Goal: Task Accomplishment & Management: Manage account settings

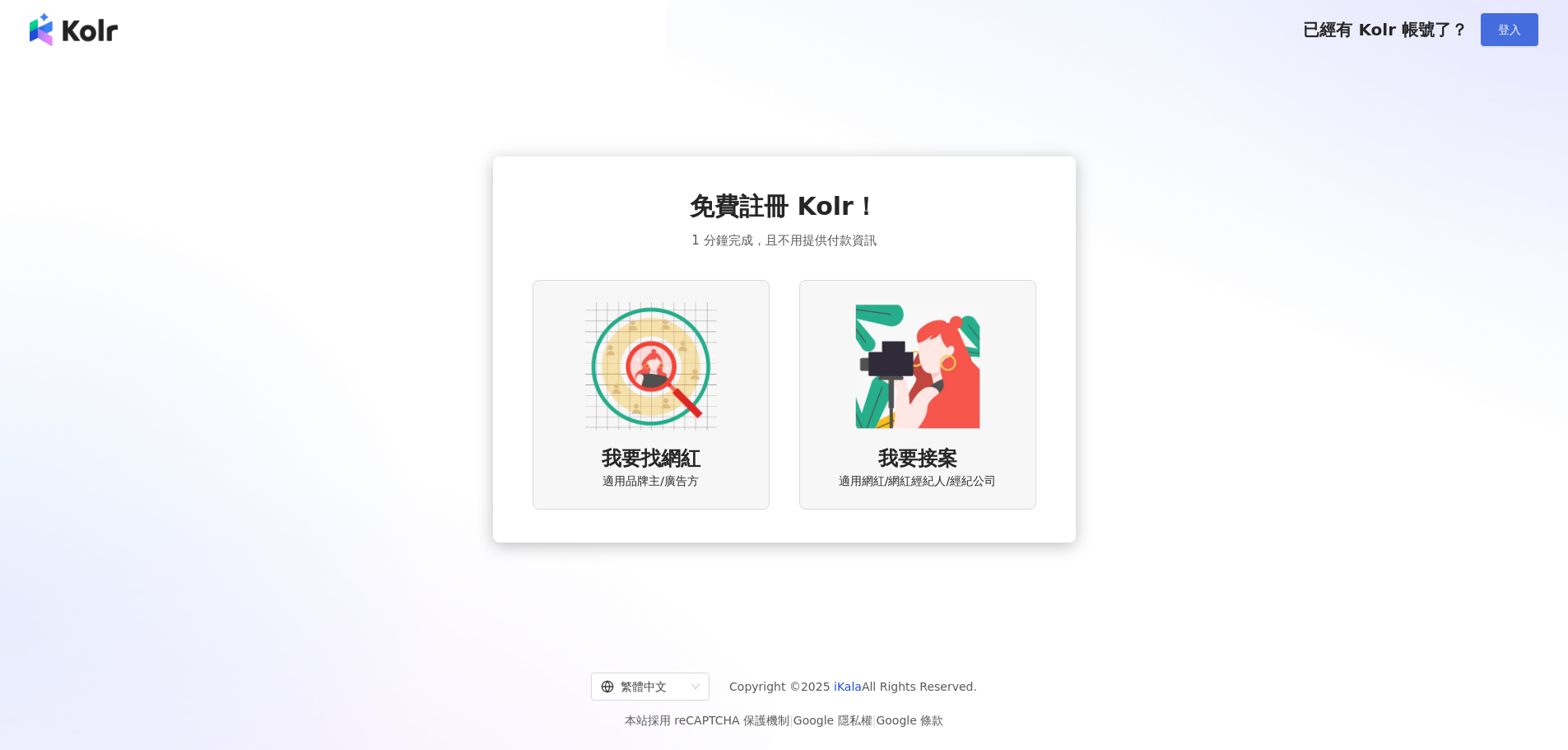
click at [1507, 37] on span "登入" at bounding box center [1510, 30] width 23 height 13
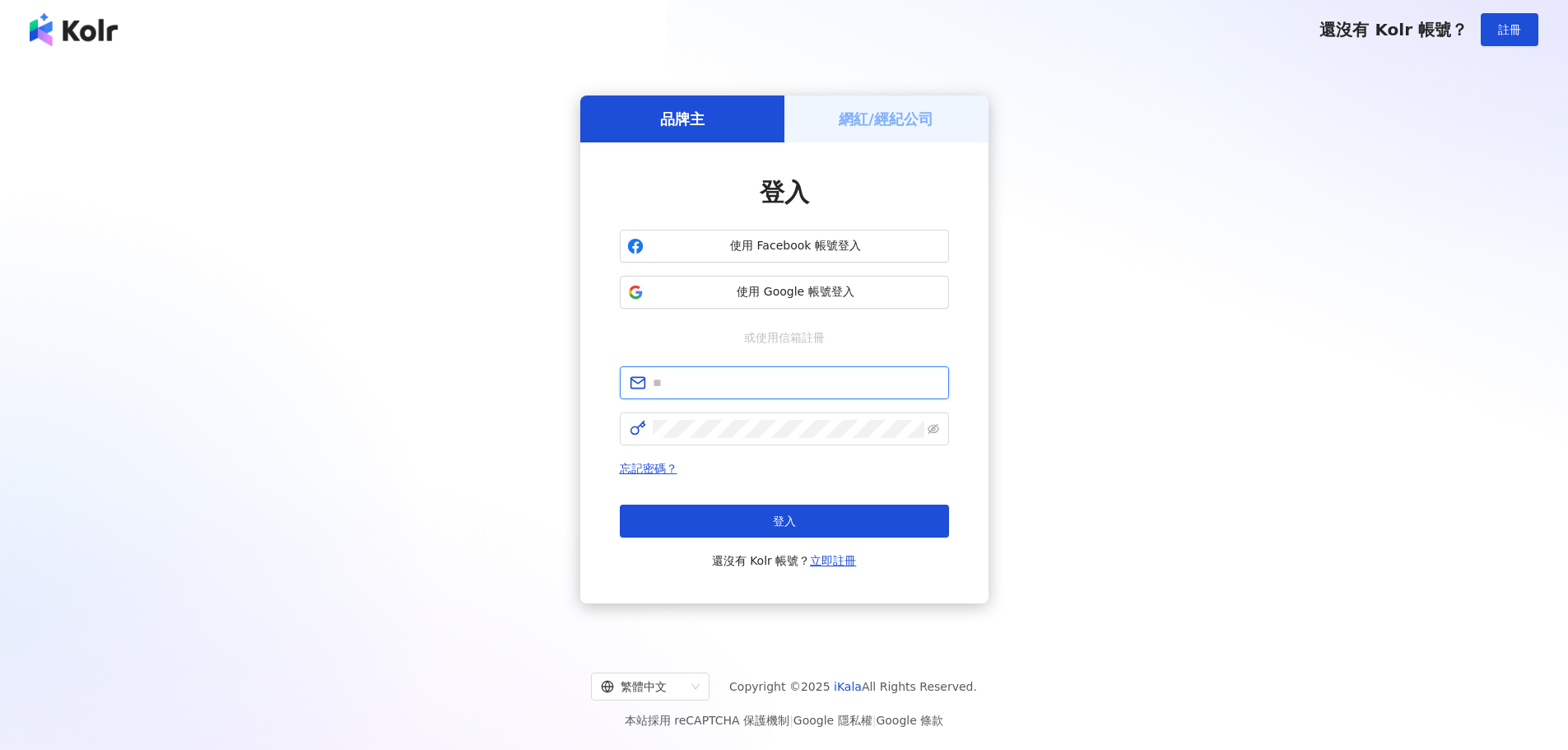
type input "**********"
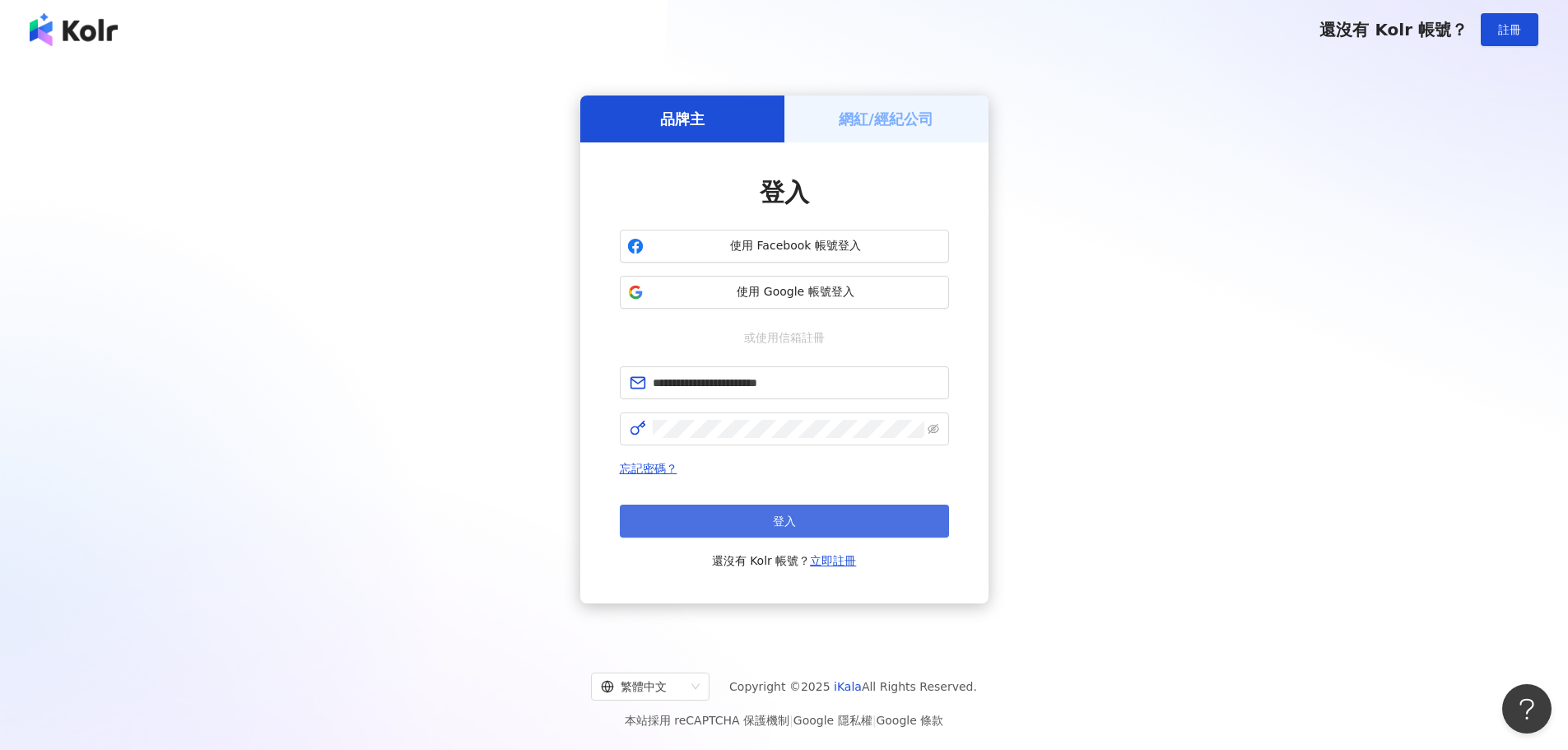
click at [812, 526] on button "登入" at bounding box center [784, 521] width 330 height 33
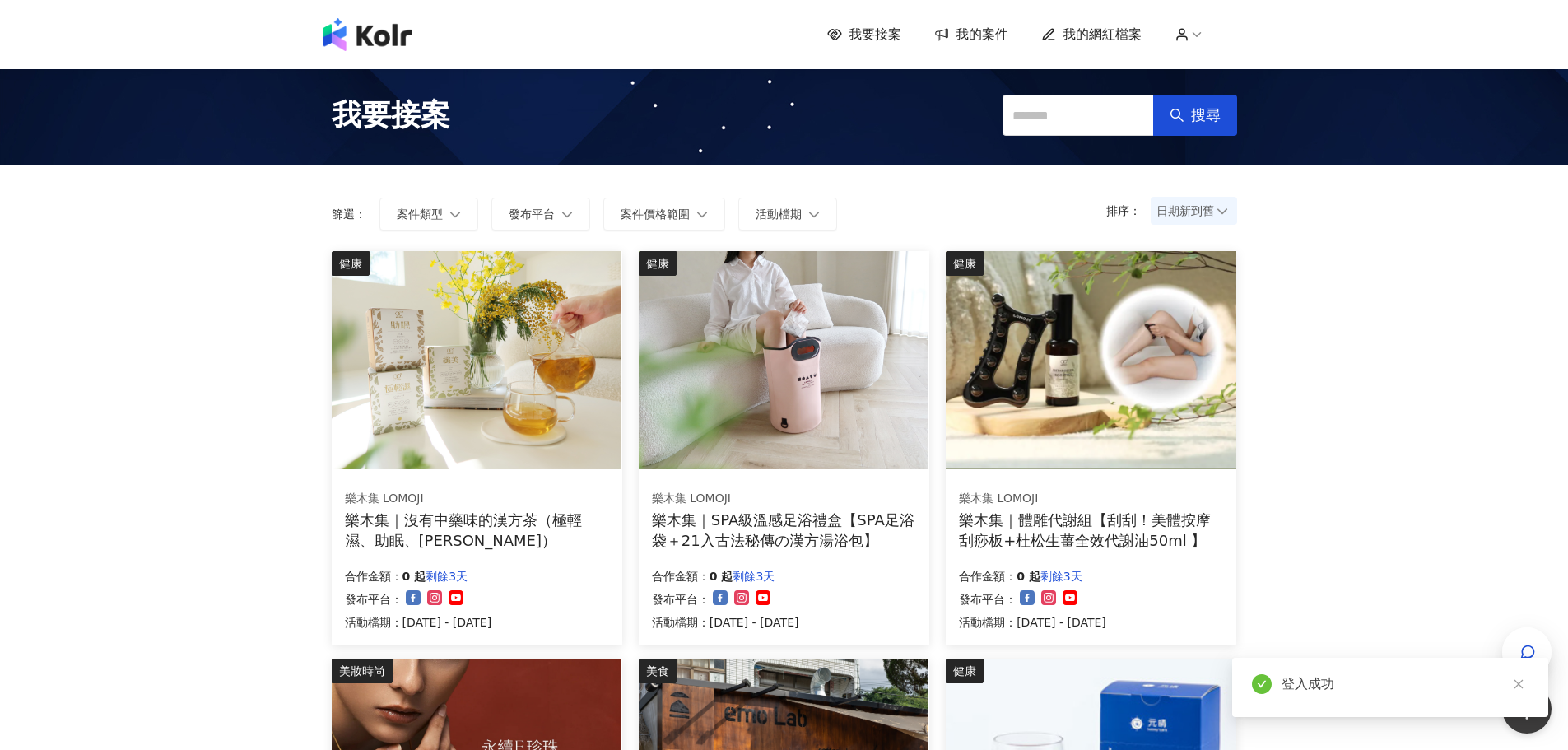
click at [1115, 38] on span "我的網紅檔案" at bounding box center [1102, 34] width 79 height 18
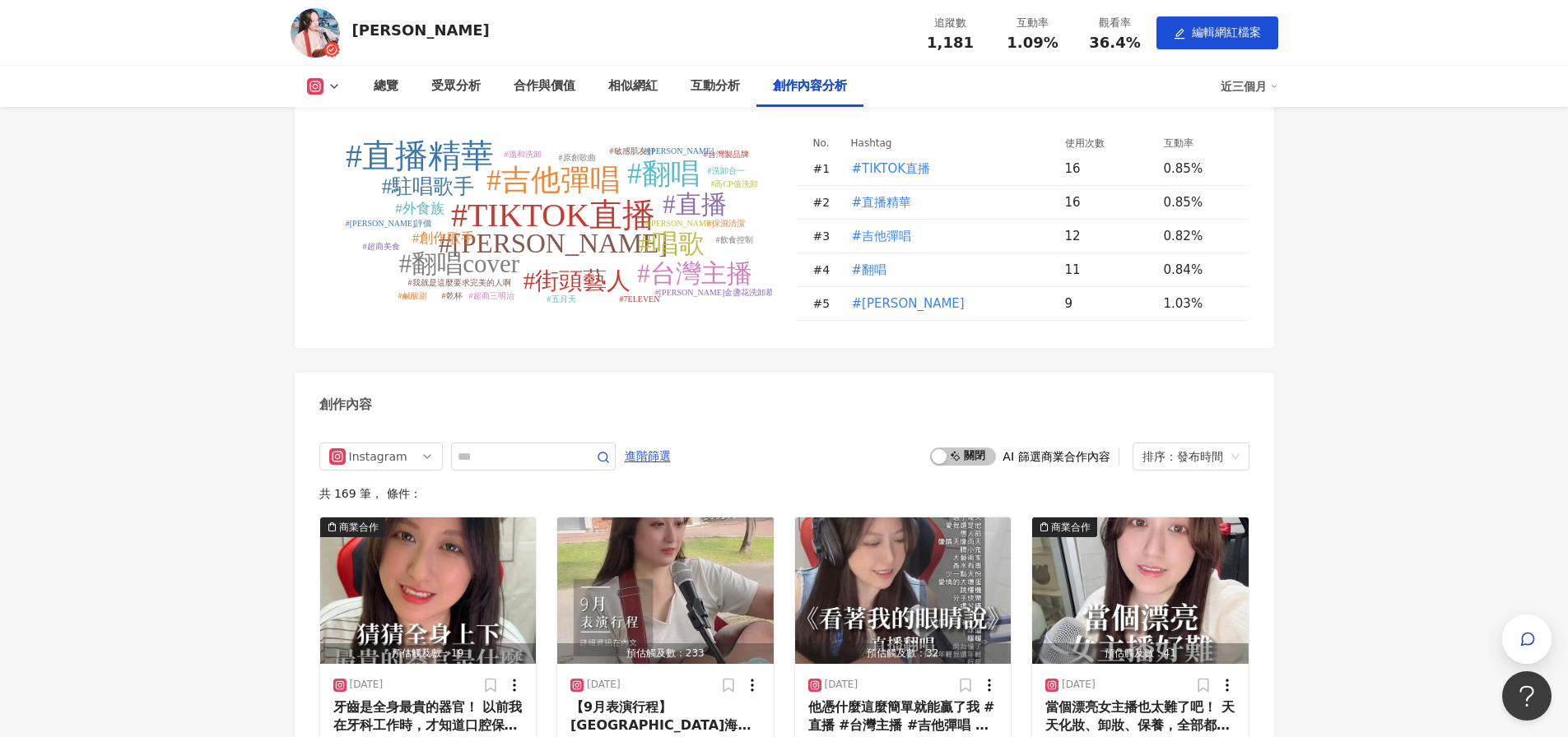
scroll to position [4287, 0]
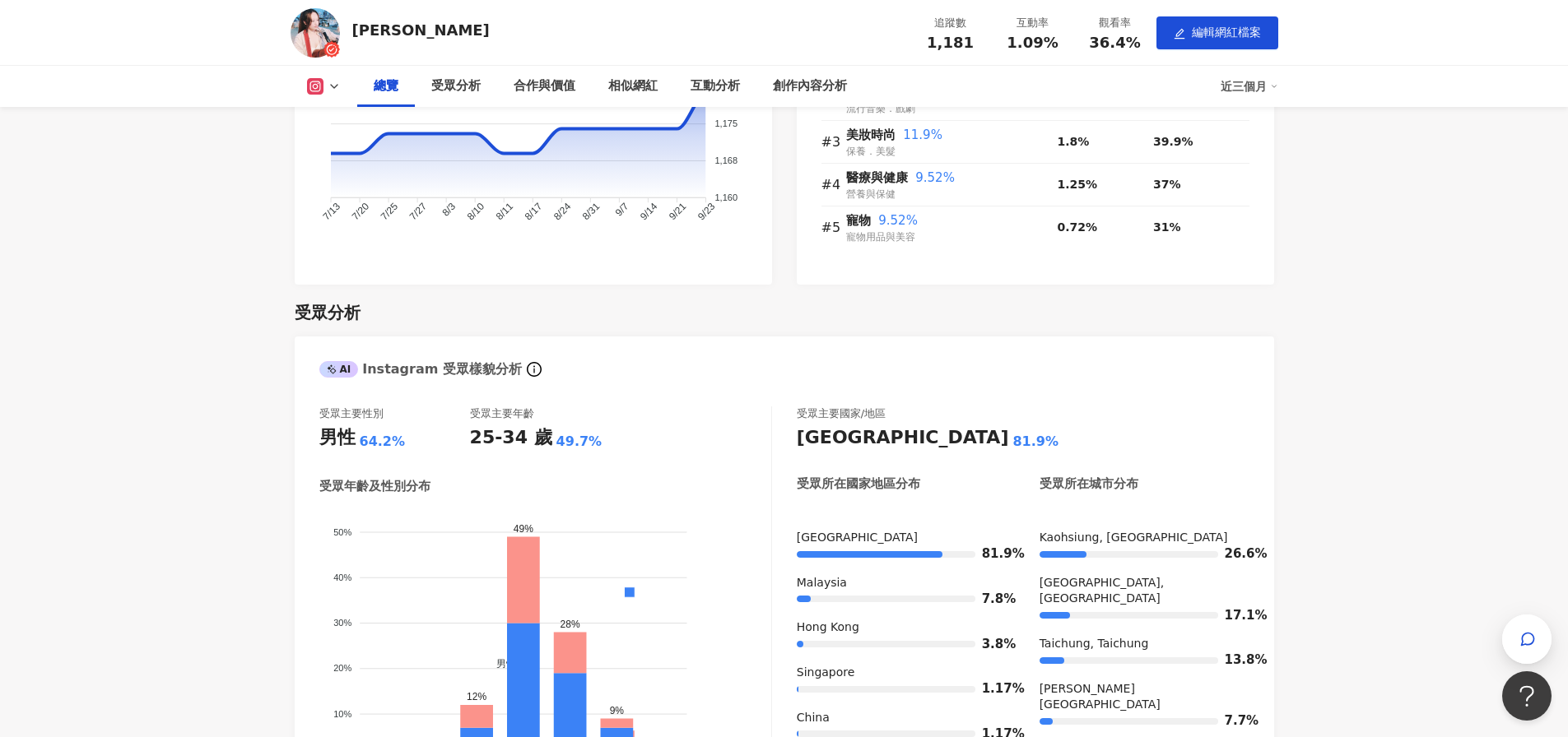
scroll to position [788, 0]
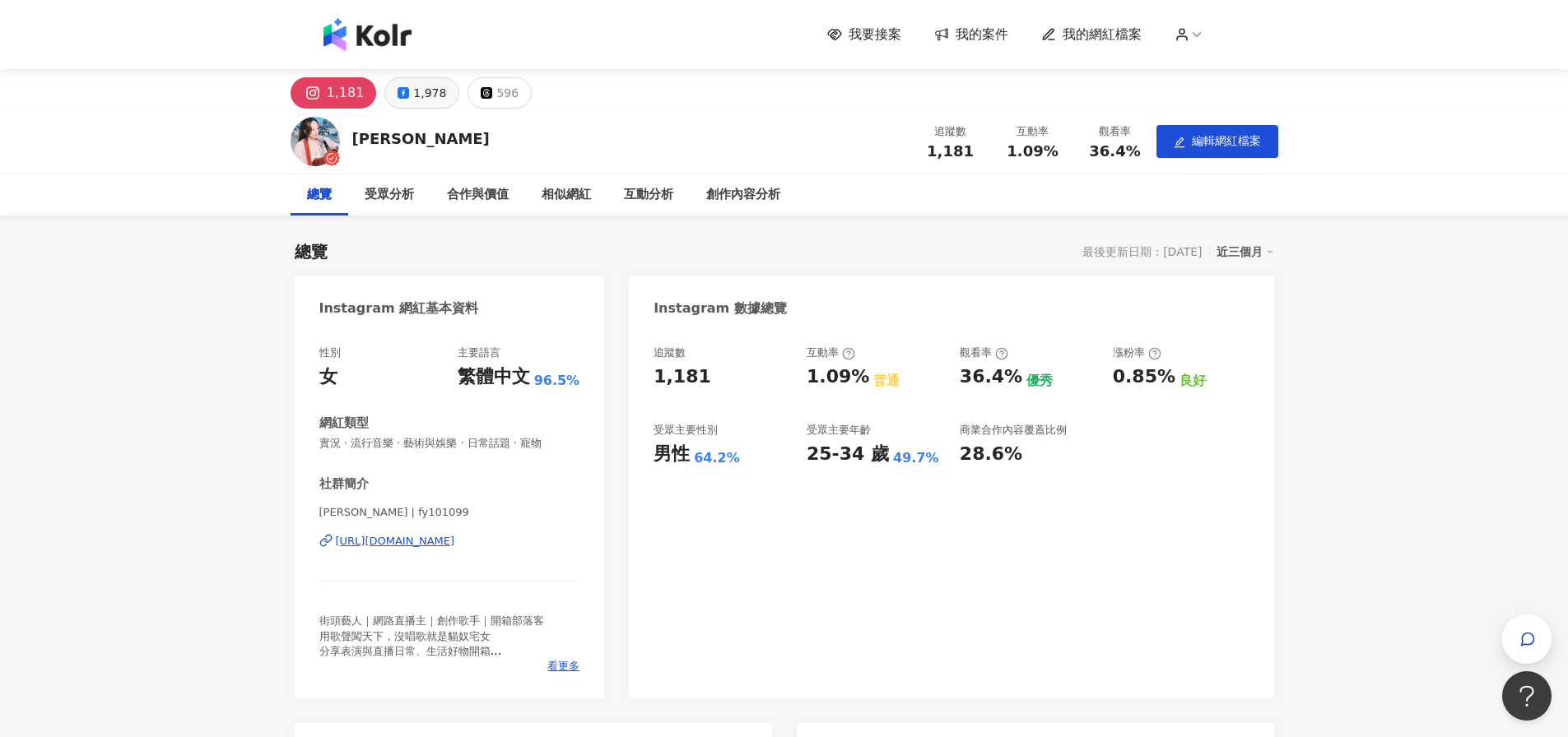
click at [413, 90] on div "1,978" at bounding box center [430, 93] width 33 height 23
